Goal: Information Seeking & Learning: Check status

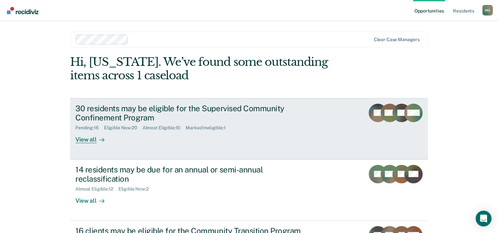
click at [85, 142] on div "View all" at bounding box center [93, 137] width 37 height 13
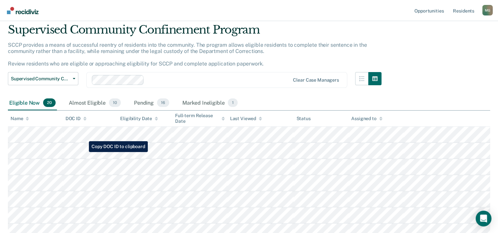
scroll to position [22, 0]
click at [88, 104] on div "Almost Eligible 10" at bounding box center [94, 103] width 55 height 14
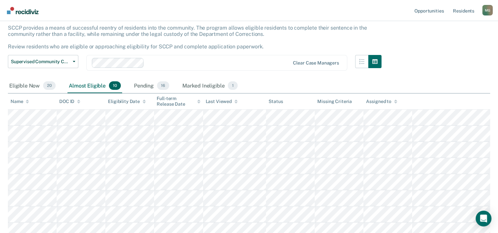
scroll to position [0, 0]
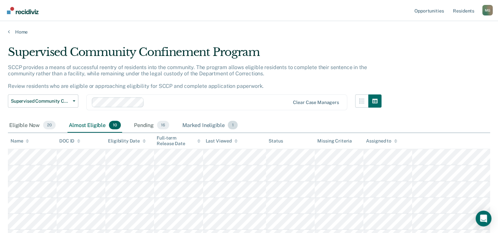
click at [204, 127] on div "Marked Ineligible 1" at bounding box center [210, 125] width 58 height 14
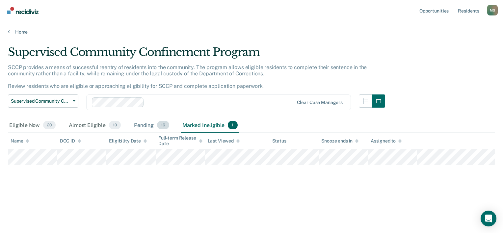
click at [149, 124] on div "Pending 16" at bounding box center [152, 125] width 38 height 14
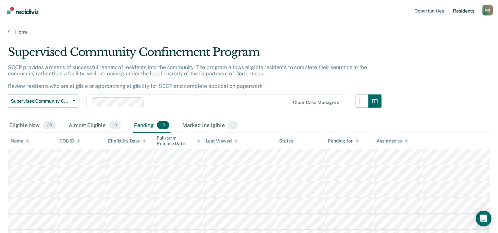
click at [472, 11] on link "Resident s" at bounding box center [463, 10] width 24 height 21
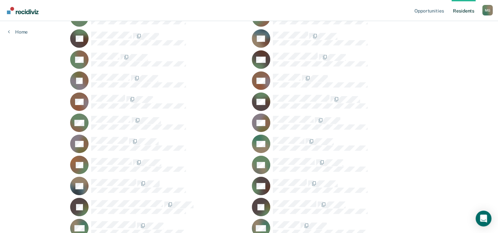
scroll to position [99, 0]
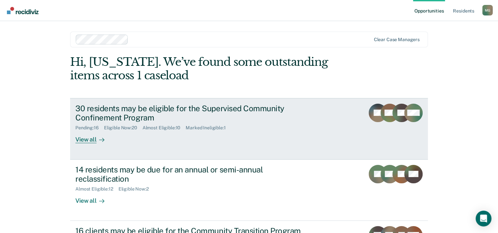
click at [101, 115] on div "30 residents may be eligible for the Supervised Community Confinement Program" at bounding box center [190, 113] width 231 height 19
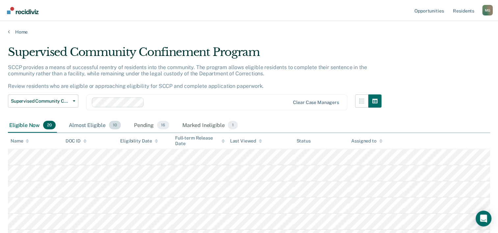
click at [86, 125] on div "Almost Eligible 10" at bounding box center [94, 125] width 55 height 14
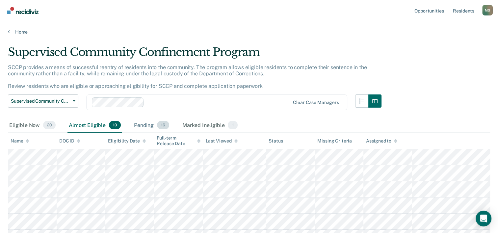
click at [144, 124] on div "Pending 16" at bounding box center [152, 125] width 38 height 14
click at [31, 126] on div "Eligible Now 20" at bounding box center [32, 125] width 49 height 14
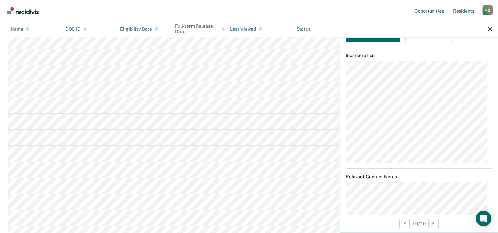
scroll to position [165, 0]
